Goal: Task Accomplishment & Management: Manage account settings

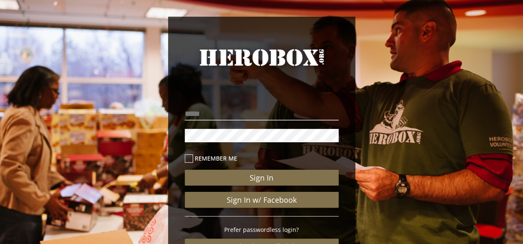
click at [221, 186] on div "Sign In Sign In w/ Facebook Prefer passwordless login? Login via Email Link Reg…" at bounding box center [262, 217] width 154 height 139
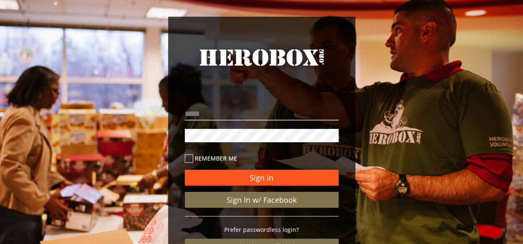
click at [232, 184] on button "Sign In" at bounding box center [262, 177] width 154 height 16
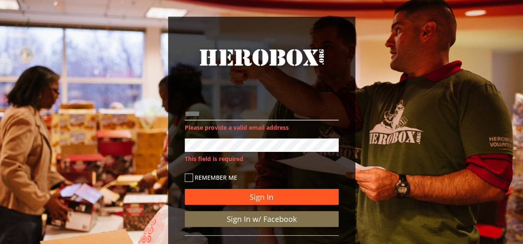
scroll to position [5, 0]
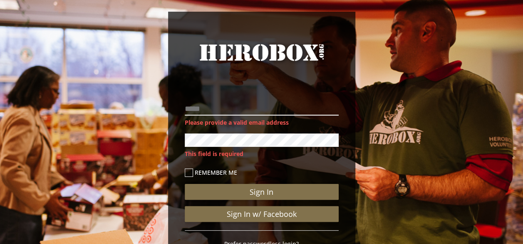
click at [224, 110] on input "email" at bounding box center [262, 108] width 154 height 13
click at [185, 184] on button "Sign In" at bounding box center [262, 192] width 154 height 16
type input "**********"
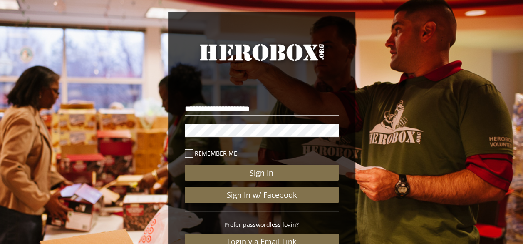
click at [185, 164] on button "Sign In" at bounding box center [262, 172] width 154 height 16
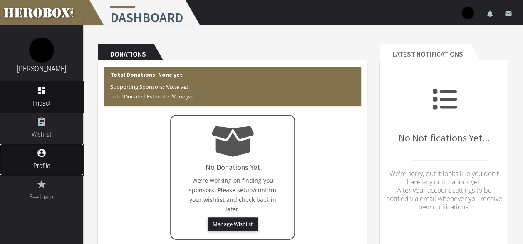
click at [32, 159] on link "account_circle Profile" at bounding box center [41, 159] width 83 height 31
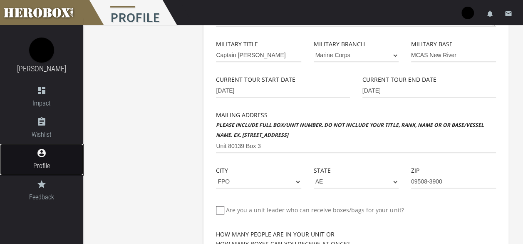
scroll to position [252, 0]
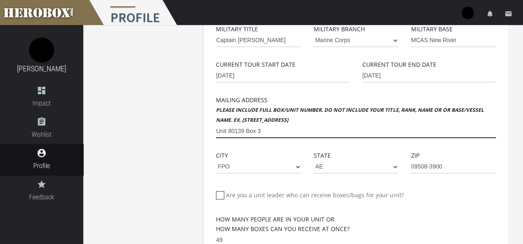
click at [216, 129] on input "Unit 80139 Box 3" at bounding box center [356, 130] width 280 height 13
click at [269, 129] on input "Unit 80139 Box 3" at bounding box center [356, 130] width 280 height 13
type input "U"
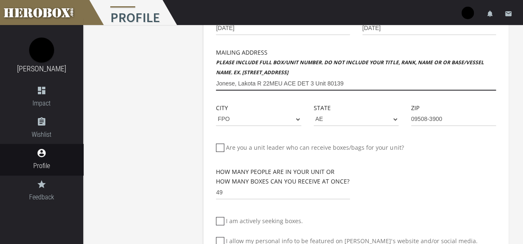
scroll to position [301, 0]
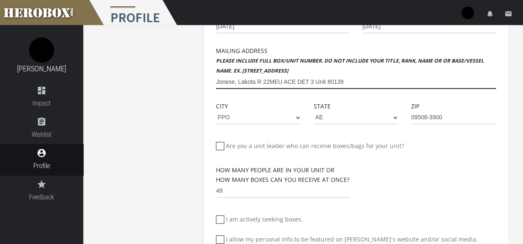
click at [256, 81] on input "Jonese, Lakota R 22MEU ACE DET 3 Unit 80139" at bounding box center [356, 81] width 280 height 13
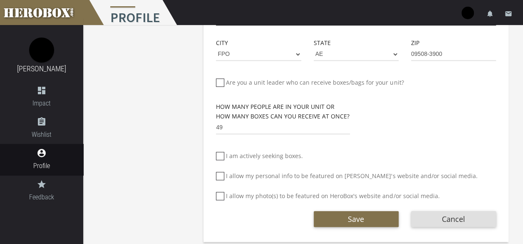
scroll to position [370, 0]
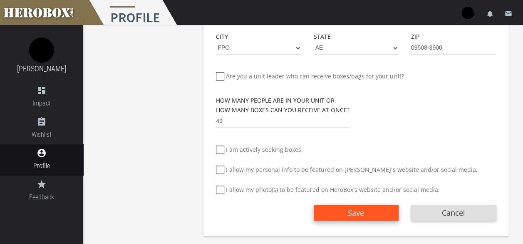
type input "22MEU ACE DET 3 Unit 80139"
click at [335, 214] on button "Save" at bounding box center [356, 212] width 85 height 16
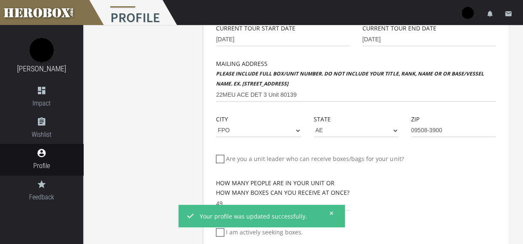
scroll to position [286, 0]
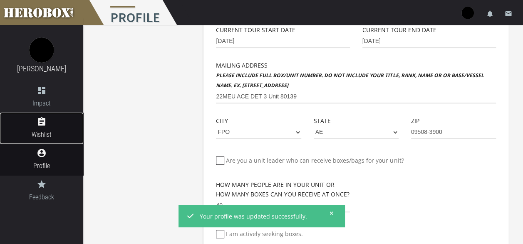
click at [30, 131] on span "Wishlist" at bounding box center [41, 134] width 83 height 10
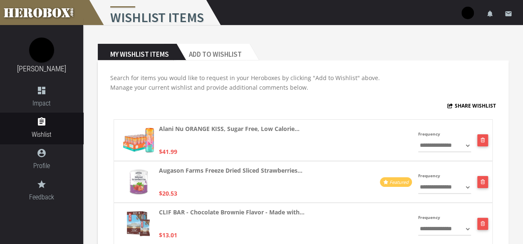
click at [159, 52] on h2 "My Wishlist Items" at bounding box center [137, 52] width 79 height 17
click at [47, 107] on span "Impact" at bounding box center [41, 103] width 83 height 10
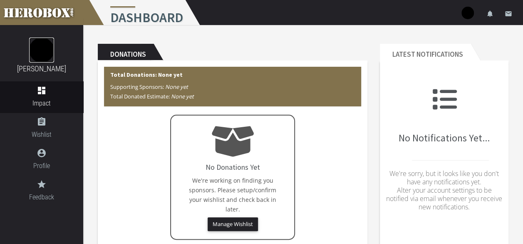
click at [37, 43] on img at bounding box center [41, 49] width 25 height 25
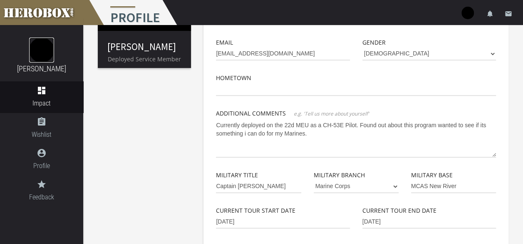
scroll to position [104, 0]
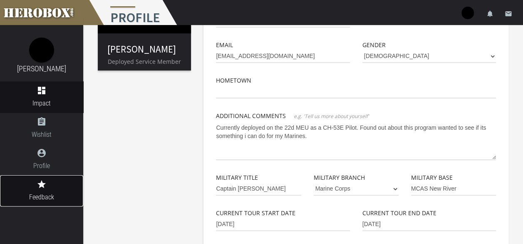
click at [53, 186] on icon "grade" at bounding box center [41, 184] width 83 height 10
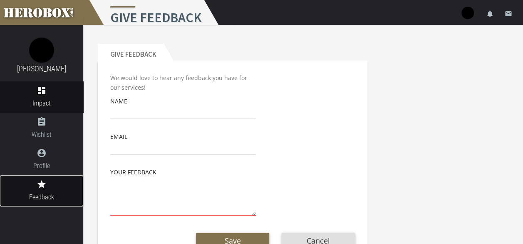
scroll to position [26, 0]
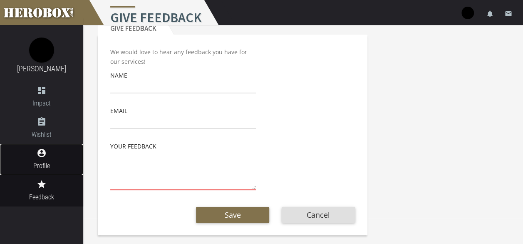
click at [41, 158] on link "account_circle Profile" at bounding box center [41, 159] width 83 height 31
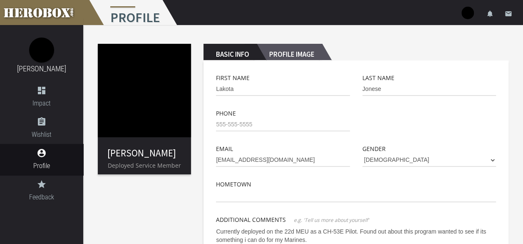
click at [279, 52] on h2 "Profile Image" at bounding box center [289, 52] width 65 height 17
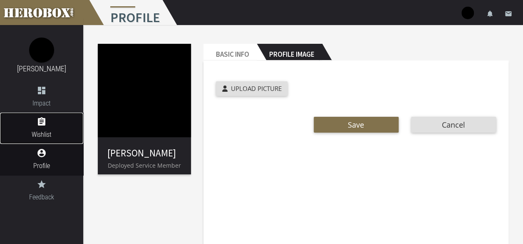
click at [64, 114] on link "assignment Wishlist" at bounding box center [41, 127] width 83 height 31
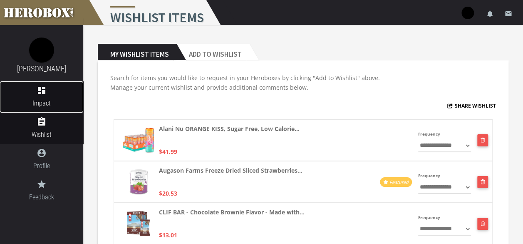
click at [38, 96] on link "dashboard Impact" at bounding box center [41, 96] width 83 height 31
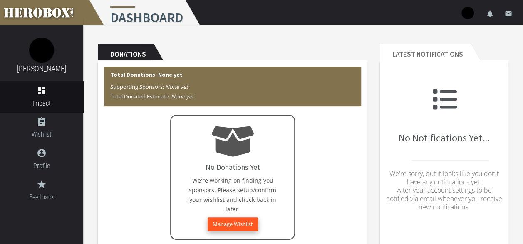
click at [235, 224] on button "Manage Wishlist" at bounding box center [233, 224] width 50 height 14
click at [362, 13] on link "email" at bounding box center [508, 12] width 17 height 25
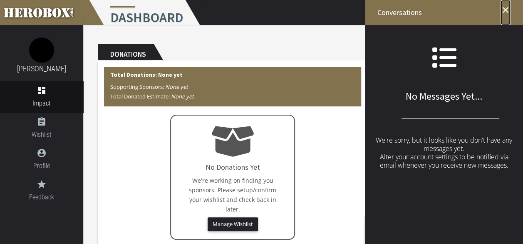
click at [362, 9] on icon "close" at bounding box center [506, 10] width 10 height 10
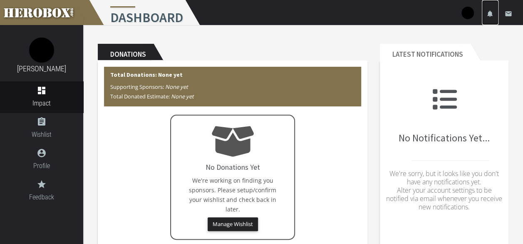
click at [362, 13] on icon "notifications" at bounding box center [490, 13] width 7 height 7
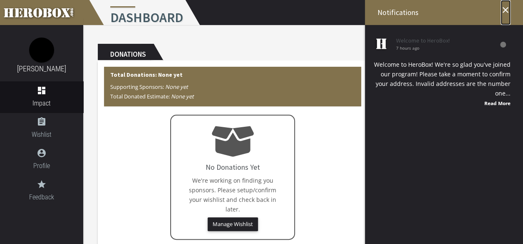
click at [362, 11] on icon "close" at bounding box center [506, 10] width 10 height 10
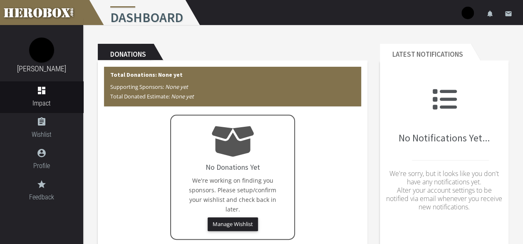
click at [362, 16] on img at bounding box center [468, 13] width 12 height 12
click at [53, 20] on link at bounding box center [41, 12] width 83 height 25
